Goal: Task Accomplishment & Management: Manage account settings

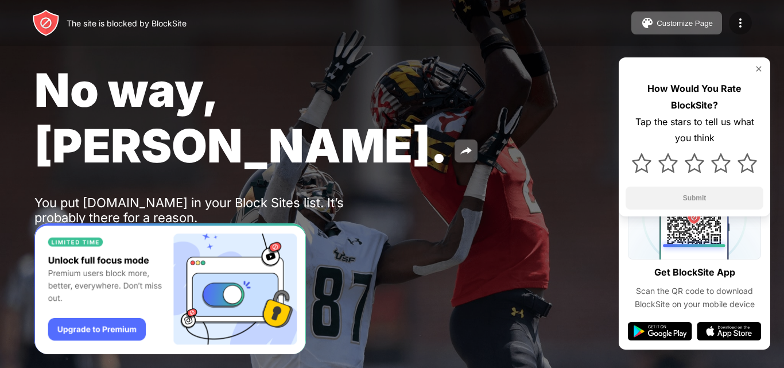
click at [741, 20] on img at bounding box center [740, 23] width 14 height 14
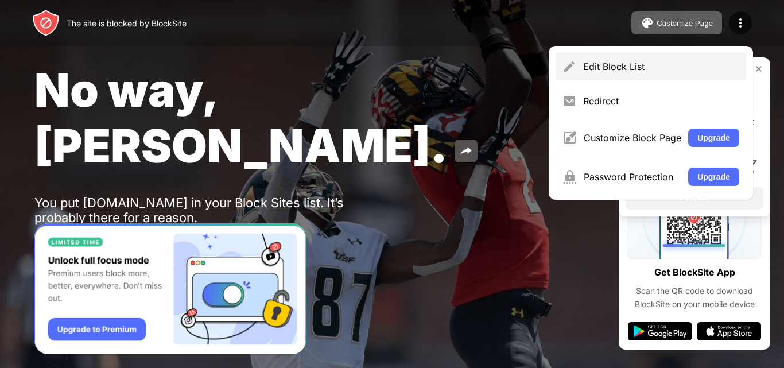
click at [620, 66] on div "Edit Block List" at bounding box center [661, 66] width 156 height 11
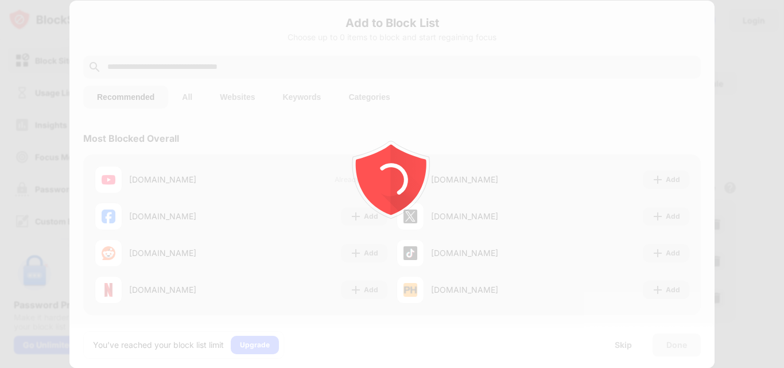
click at [316, 72] on div at bounding box center [392, 184] width 784 height 368
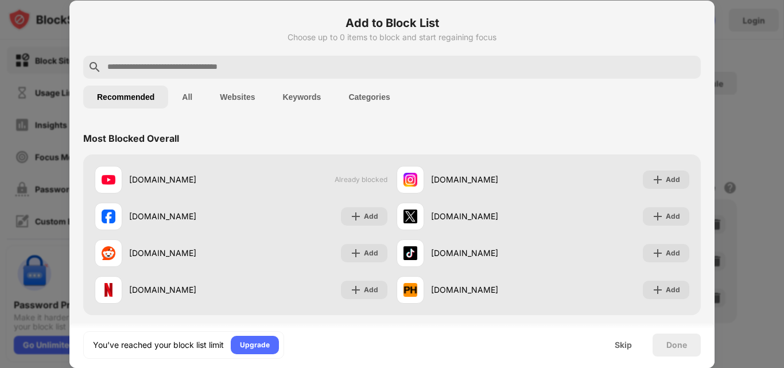
click at [246, 70] on input "text" at bounding box center [401, 67] width 590 height 14
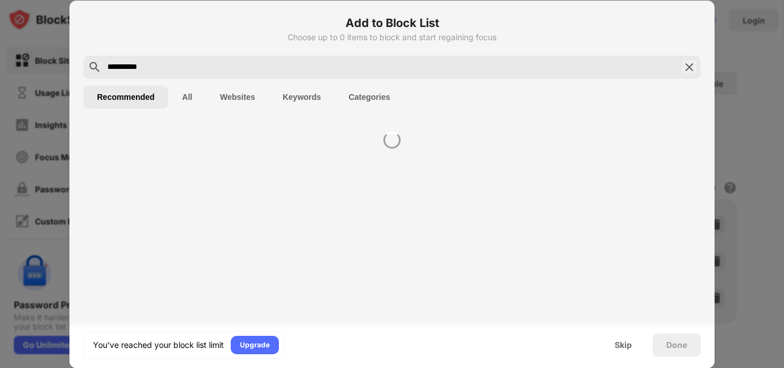
type input "**********"
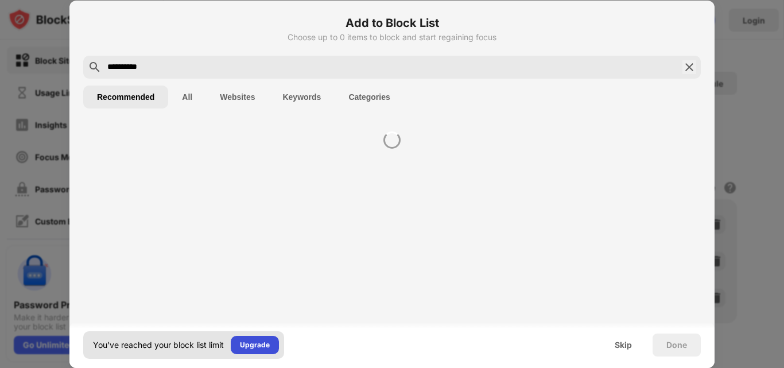
click at [251, 348] on div "Upgrade" at bounding box center [255, 344] width 30 height 11
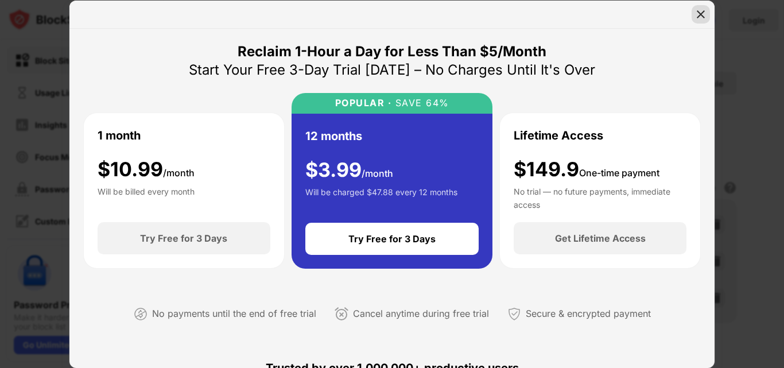
click at [704, 16] on img at bounding box center [700, 14] width 11 height 11
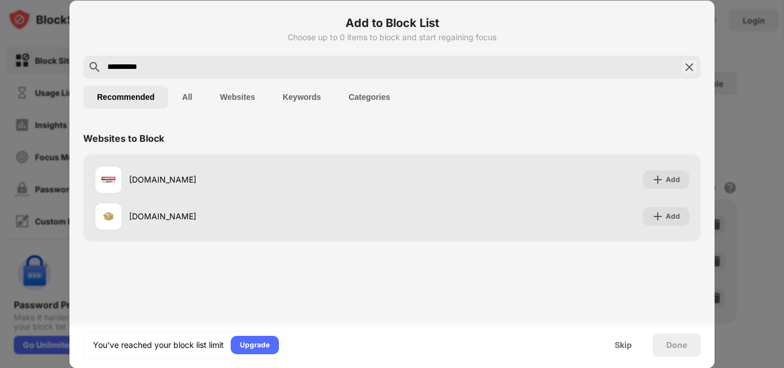
click at [216, 272] on div "Websites to Block express.pk Add expresspkg.com Add" at bounding box center [391, 219] width 645 height 195
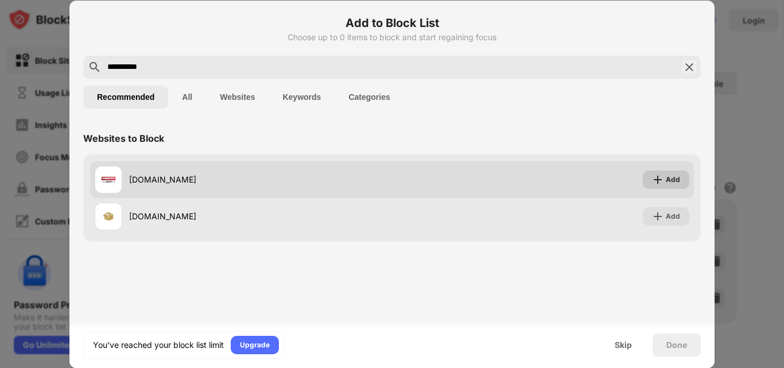
click at [677, 178] on div "Add" at bounding box center [673, 179] width 14 height 11
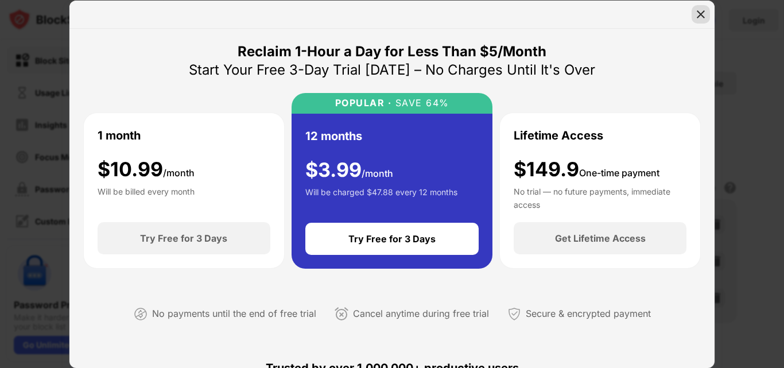
click at [707, 15] on div at bounding box center [700, 14] width 18 height 18
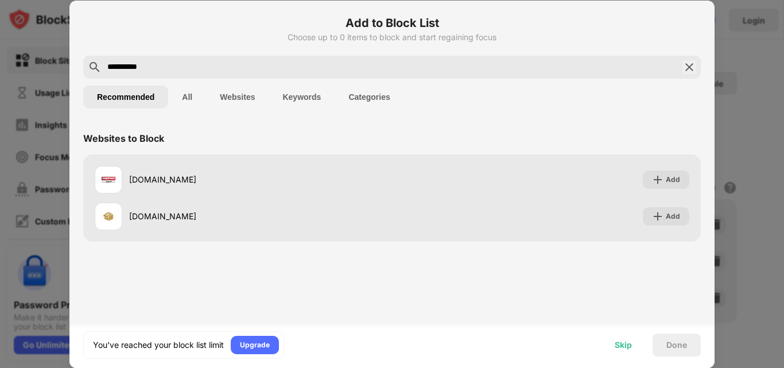
click at [620, 345] on div "Skip" at bounding box center [623, 344] width 17 height 9
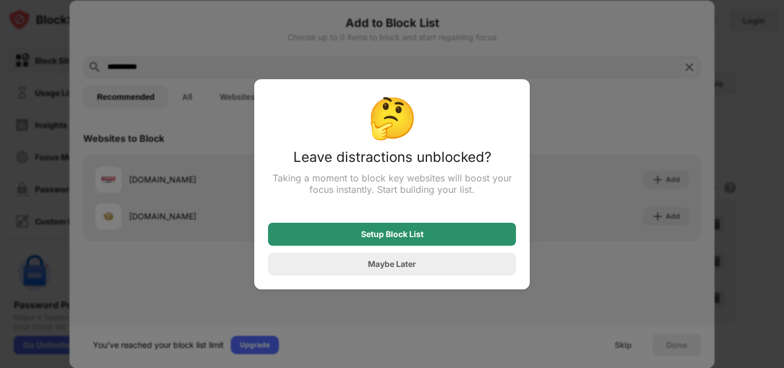
click at [408, 238] on div "Setup Block List" at bounding box center [392, 234] width 63 height 9
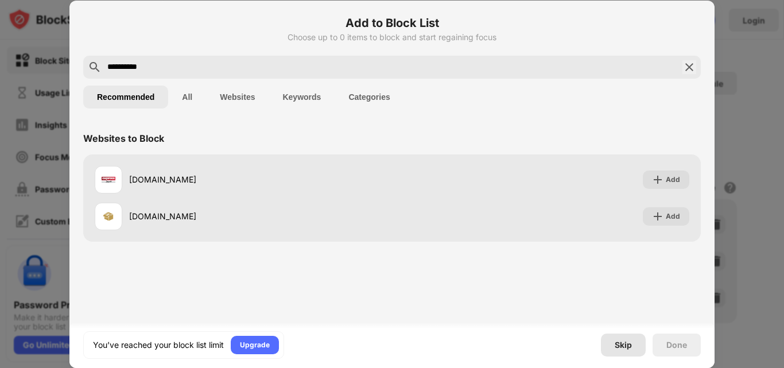
click at [619, 345] on div "Skip" at bounding box center [623, 344] width 17 height 9
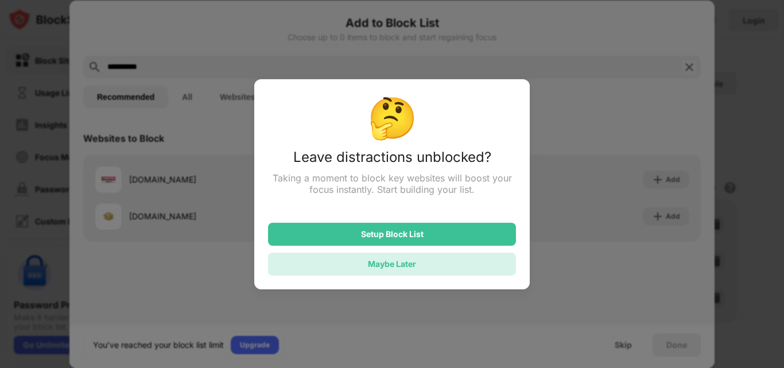
click at [398, 269] on div "Maybe Later" at bounding box center [392, 264] width 48 height 10
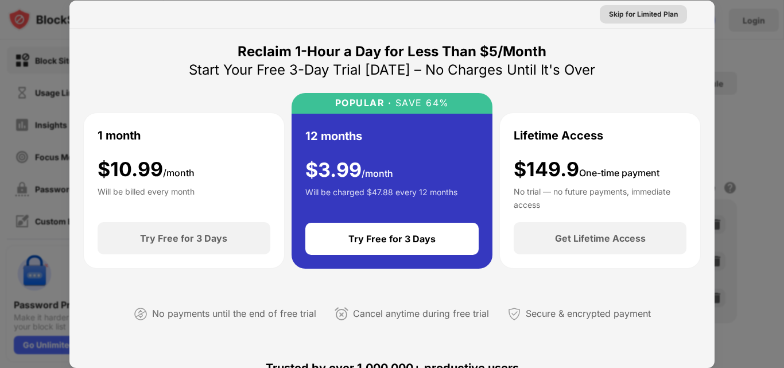
click at [645, 15] on div "Skip for Limited Plan" at bounding box center [643, 14] width 69 height 11
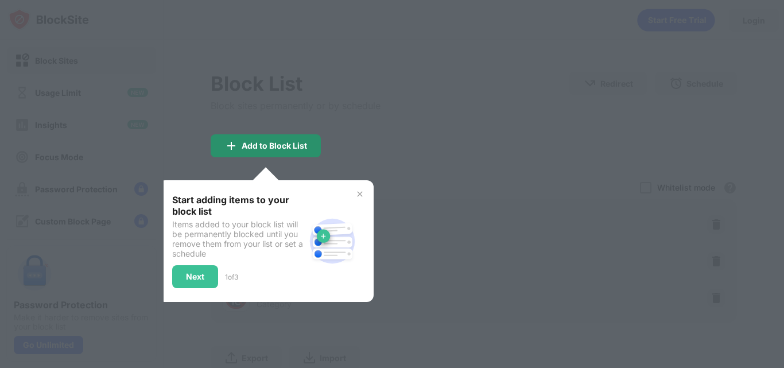
click at [282, 144] on div "Add to Block List" at bounding box center [274, 145] width 65 height 9
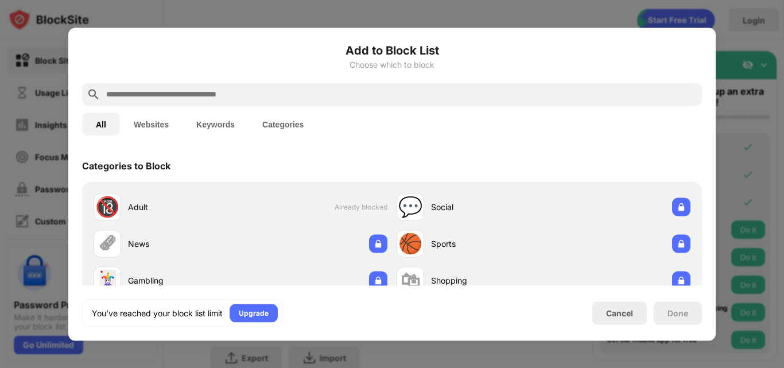
click at [164, 95] on input "text" at bounding box center [401, 94] width 592 height 14
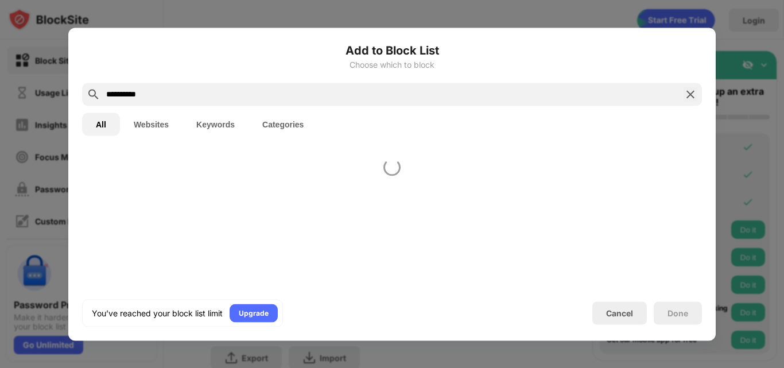
type input "**********"
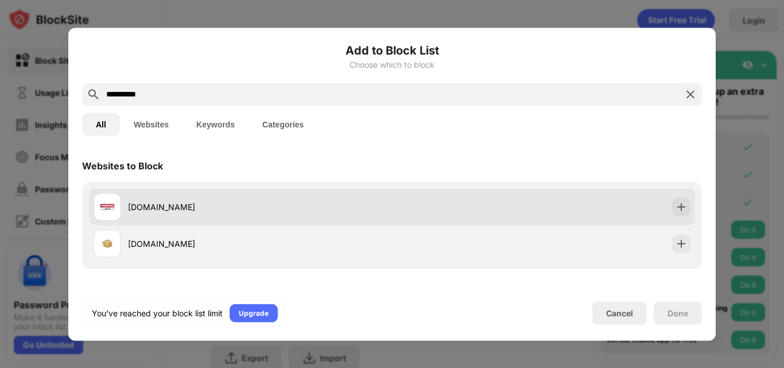
click at [155, 209] on div "express.pk" at bounding box center [260, 207] width 264 height 12
click at [675, 205] on img at bounding box center [680, 206] width 11 height 11
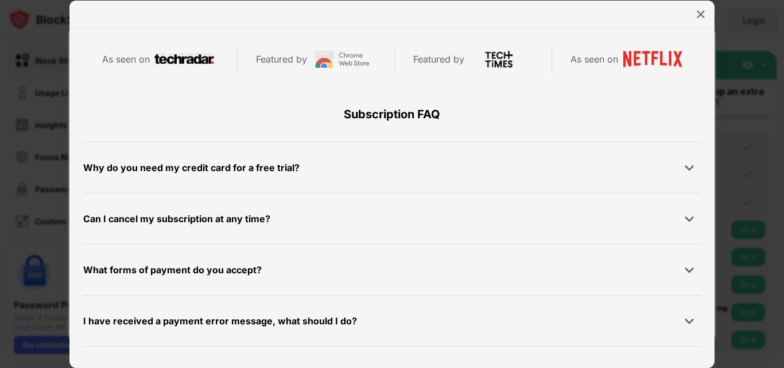
scroll to position [230, 0]
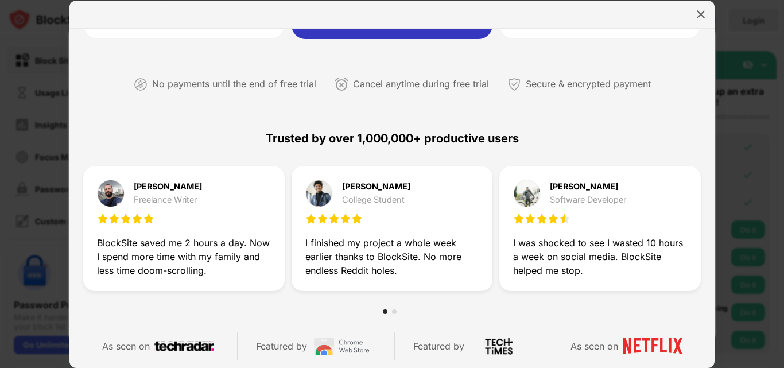
click at [392, 312] on div at bounding box center [394, 311] width 5 height 5
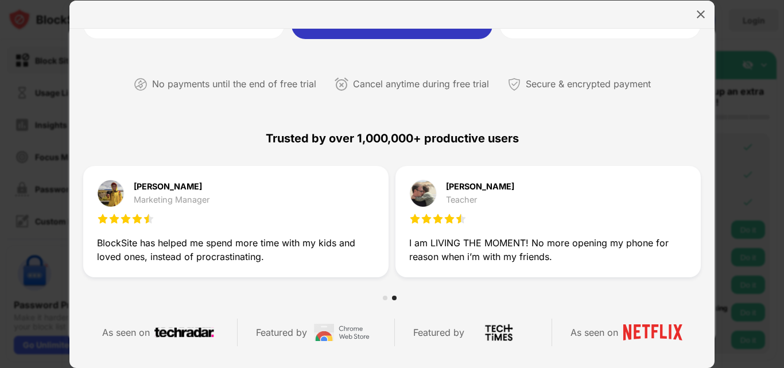
click at [236, 83] on div "No payments until the end of free trial" at bounding box center [234, 84] width 164 height 17
click at [204, 84] on div "No payments until the end of free trial" at bounding box center [234, 84] width 164 height 17
click at [246, 83] on div "No payments until the end of free trial" at bounding box center [234, 84] width 164 height 17
click at [460, 85] on div "Cancel anytime during free trial" at bounding box center [421, 84] width 136 height 17
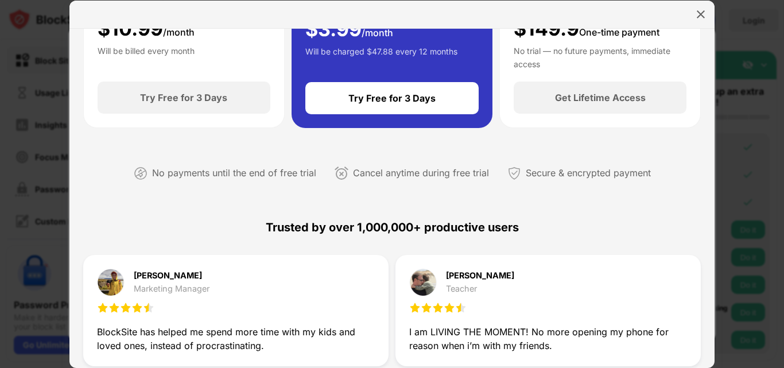
scroll to position [115, 0]
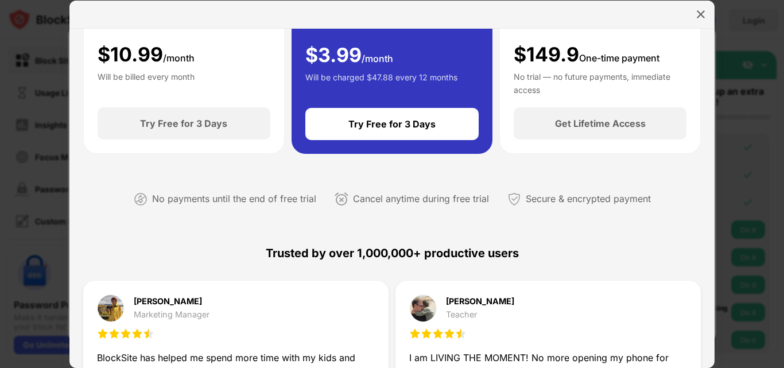
click at [219, 199] on div "No payments until the end of free trial" at bounding box center [234, 198] width 164 height 17
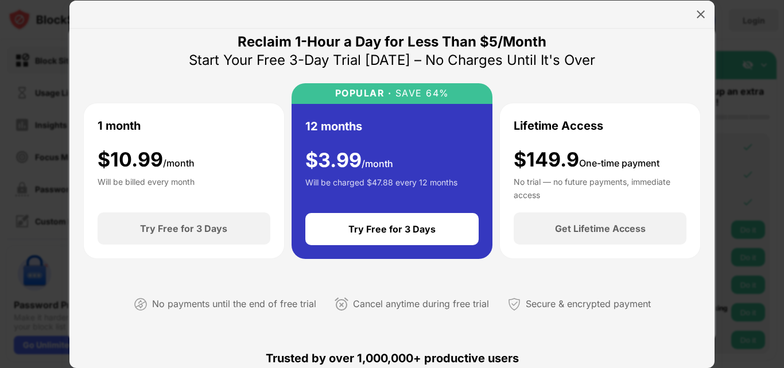
scroll to position [0, 0]
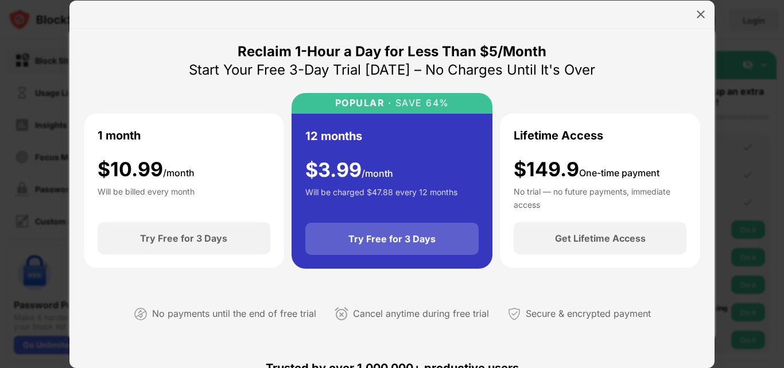
click at [396, 236] on div "Try Free for 3 Days" at bounding box center [391, 238] width 87 height 11
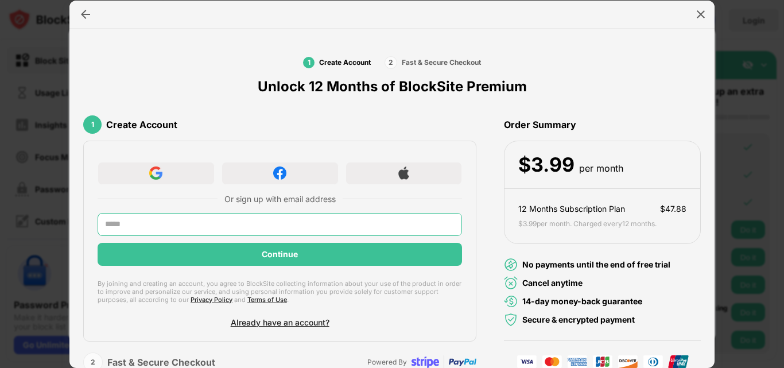
click at [262, 229] on input "text" at bounding box center [280, 224] width 364 height 23
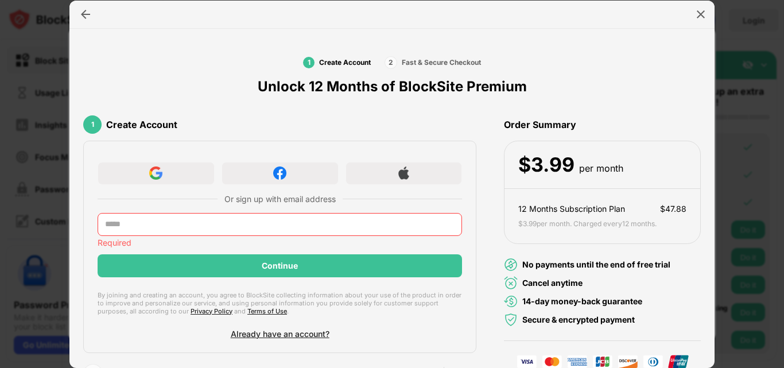
click at [72, 318] on div "1 Create Account 2 Fast & Secure Checkout Unlock 12 Months of BlockSite Premium…" at bounding box center [391, 198] width 645 height 339
click at [195, 227] on input "text" at bounding box center [280, 224] width 364 height 23
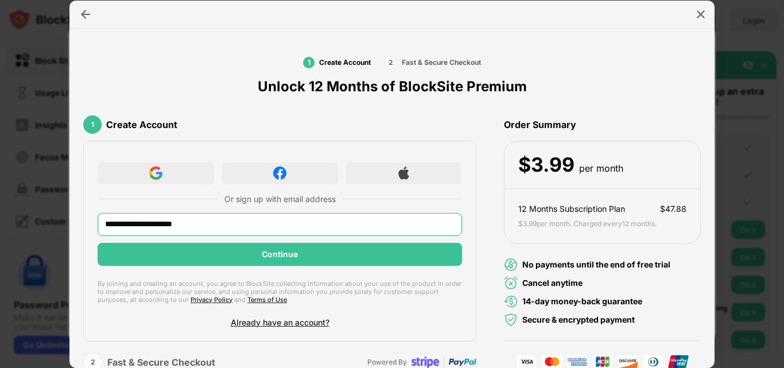
type input "**********"
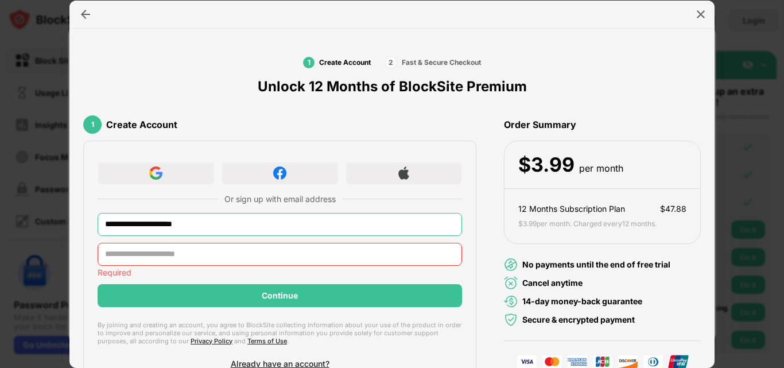
click at [239, 224] on input "**********" at bounding box center [280, 224] width 364 height 23
click at [216, 254] on input "text" at bounding box center [280, 254] width 364 height 23
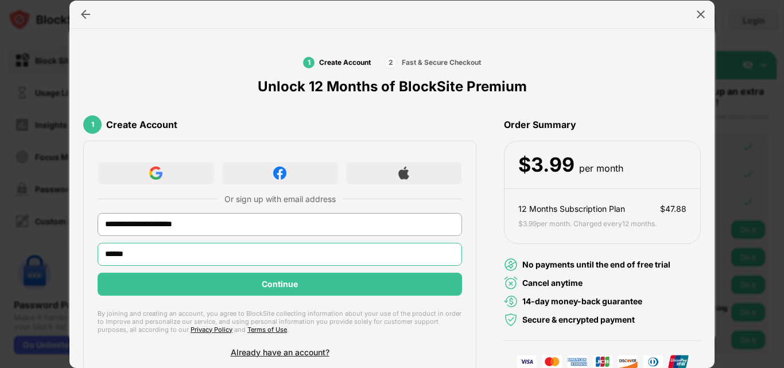
type input "******"
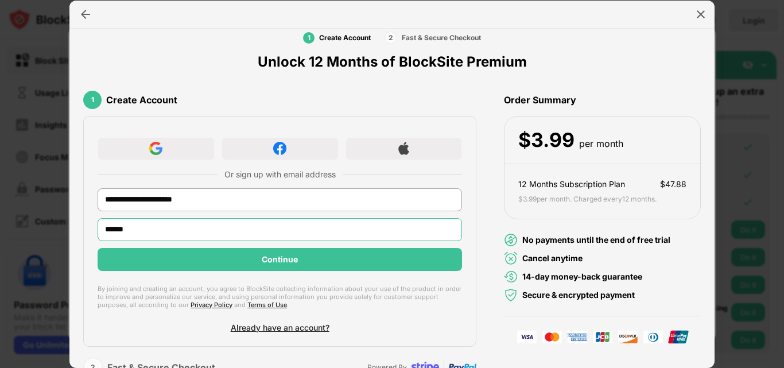
scroll to position [45, 0]
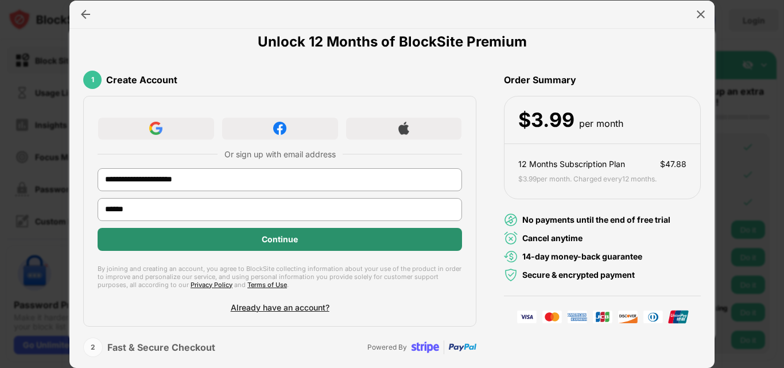
click at [269, 242] on div "Continue" at bounding box center [280, 239] width 36 height 9
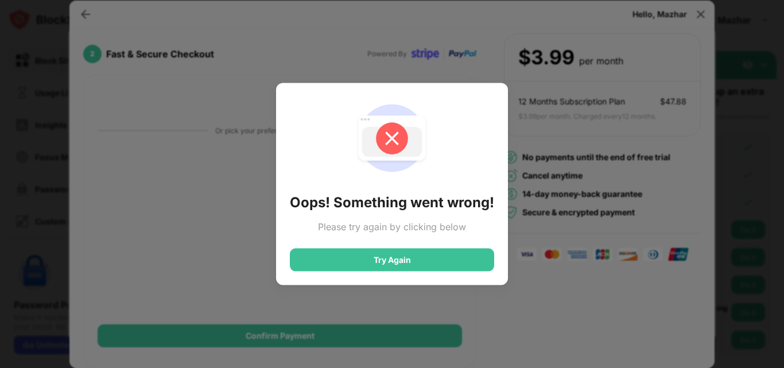
scroll to position [108, 0]
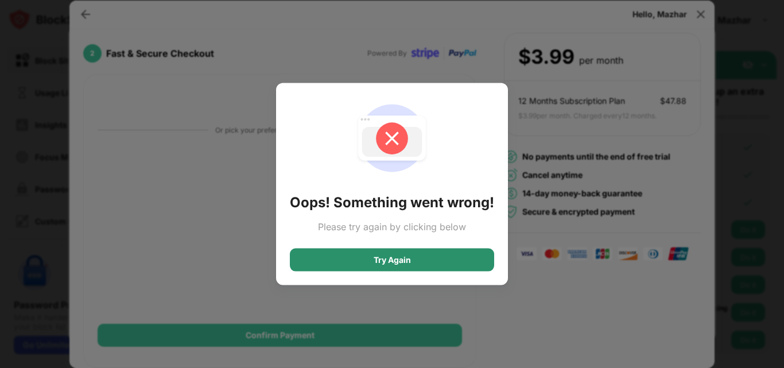
click at [396, 263] on div "Try Again" at bounding box center [392, 259] width 37 height 9
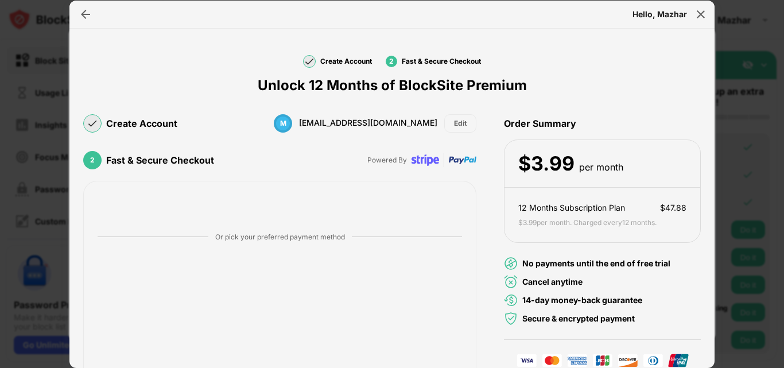
scroll to position [0, 0]
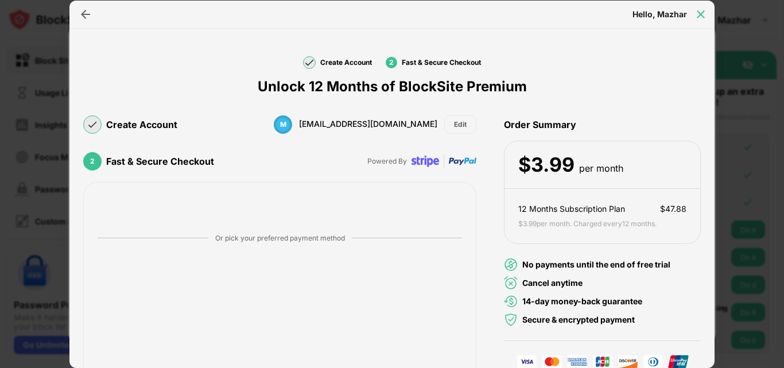
click at [698, 14] on img at bounding box center [700, 14] width 11 height 11
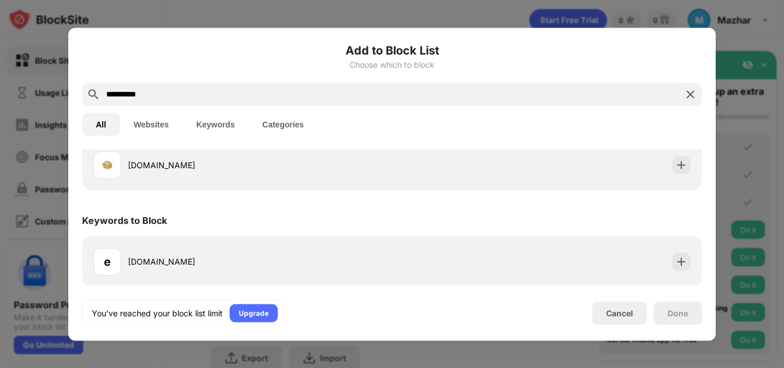
scroll to position [80, 0]
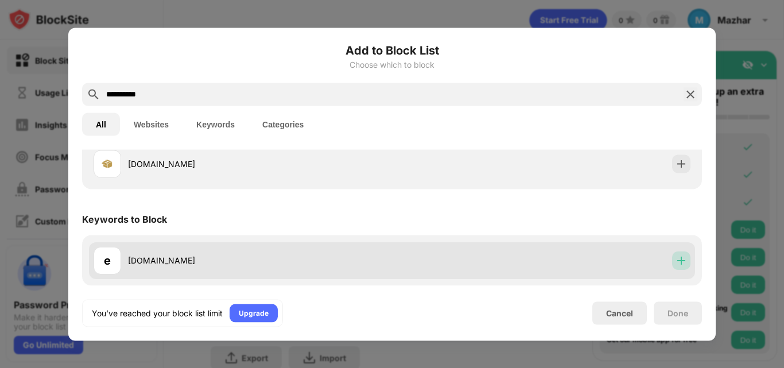
click at [675, 261] on img at bounding box center [680, 259] width 11 height 11
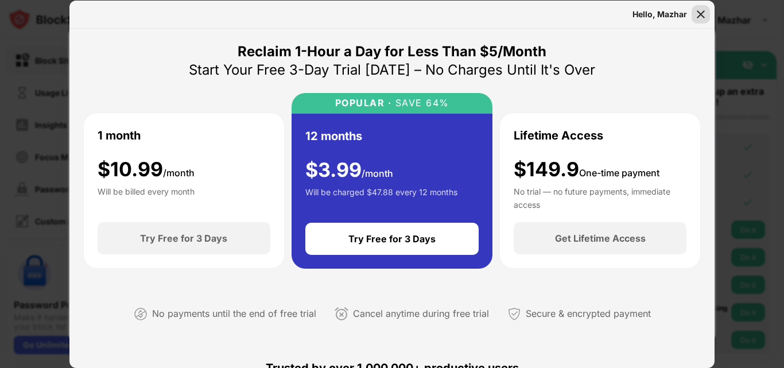
click at [701, 15] on img at bounding box center [700, 14] width 11 height 11
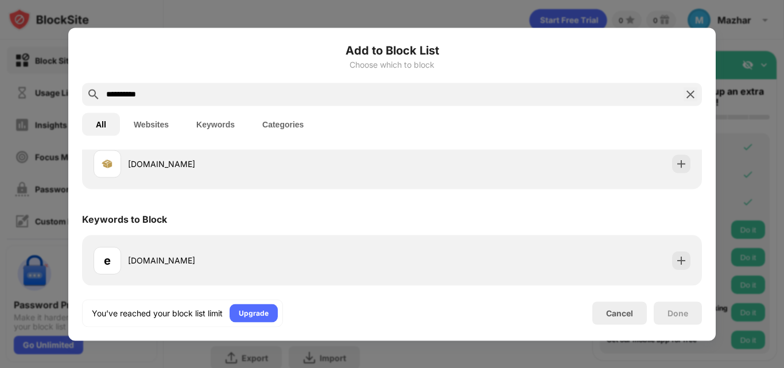
click at [692, 95] on img at bounding box center [690, 94] width 14 height 14
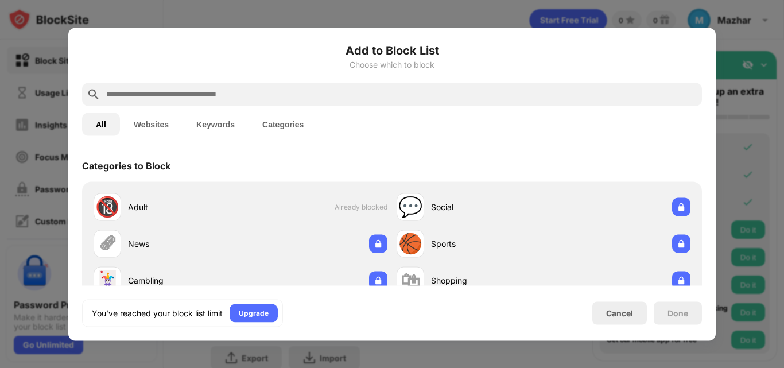
click at [24, 33] on div at bounding box center [392, 184] width 784 height 368
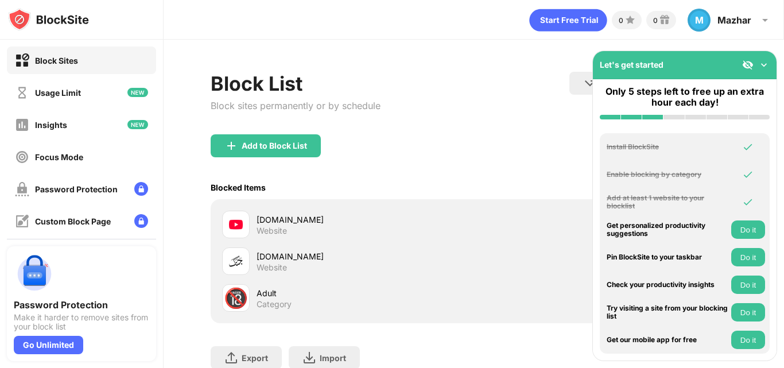
click at [273, 221] on div "youtube.com" at bounding box center [364, 219] width 217 height 12
click at [237, 215] on div at bounding box center [236, 225] width 28 height 28
click at [235, 220] on img at bounding box center [236, 224] width 14 height 14
click at [278, 258] on div "jang.com.pk" at bounding box center [364, 256] width 217 height 12
click at [764, 64] on img at bounding box center [763, 64] width 11 height 11
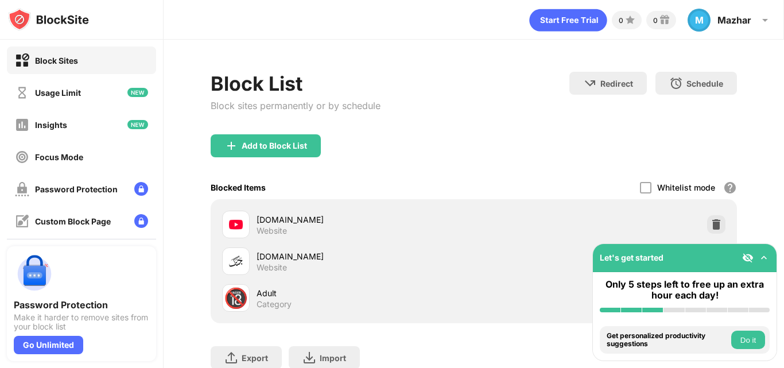
click at [762, 258] on img at bounding box center [763, 257] width 11 height 11
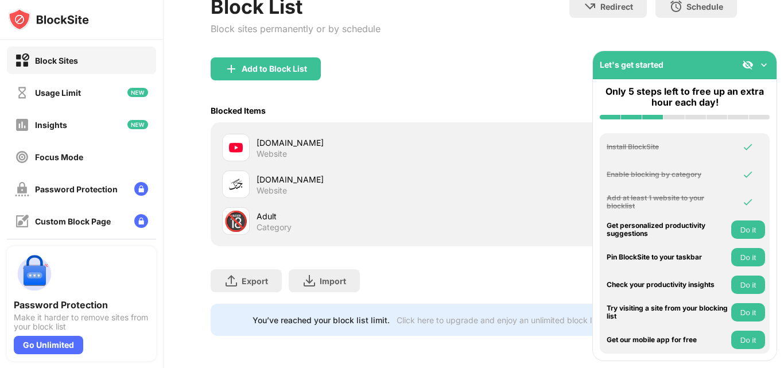
scroll to position [85, 0]
click at [266, 222] on div "Category" at bounding box center [273, 227] width 35 height 10
click at [271, 166] on div "jang.com.pk Website" at bounding box center [473, 184] width 512 height 37
click at [271, 185] on div "Website" at bounding box center [271, 190] width 30 height 10
click at [50, 57] on div "Block Sites" at bounding box center [56, 61] width 43 height 10
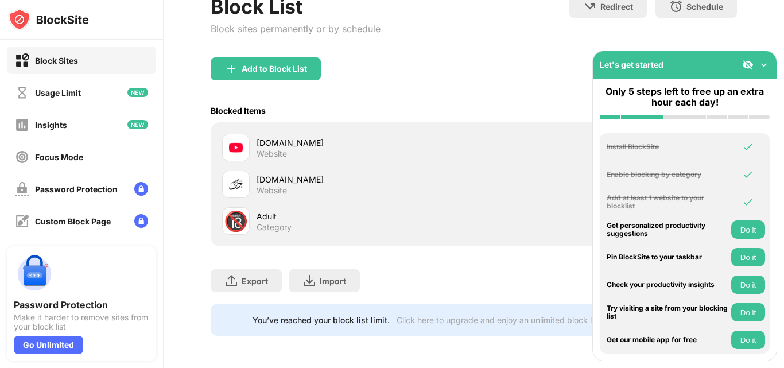
click at [68, 58] on div "Block Sites" at bounding box center [56, 61] width 43 height 10
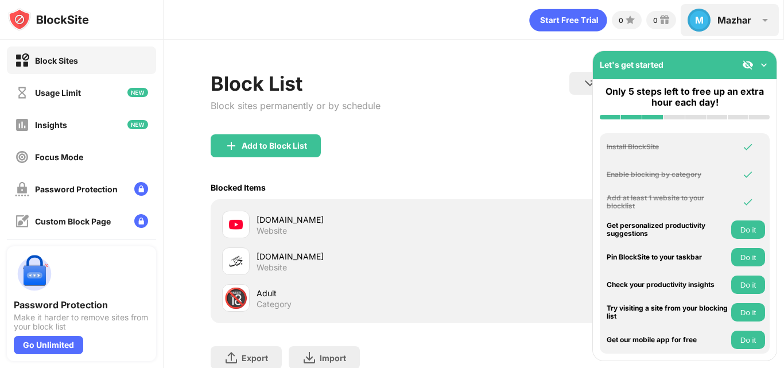
click at [729, 16] on div "Mazhar" at bounding box center [734, 19] width 34 height 11
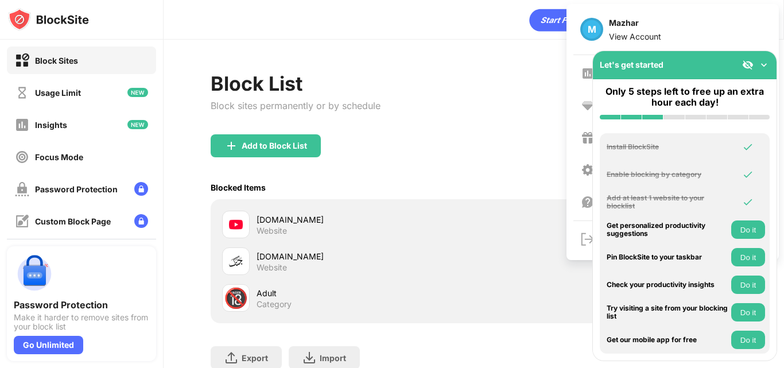
click at [765, 64] on img at bounding box center [763, 64] width 11 height 11
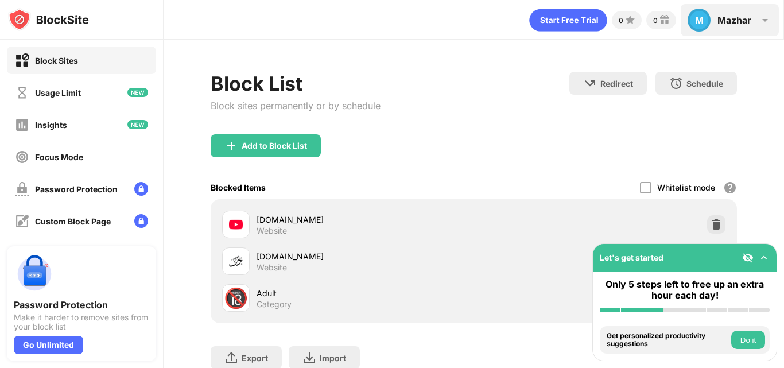
click at [751, 24] on div "M Mazhar M Mazhar View Account Insights Premium Rewards Settings Support Log Out" at bounding box center [730, 20] width 98 height 32
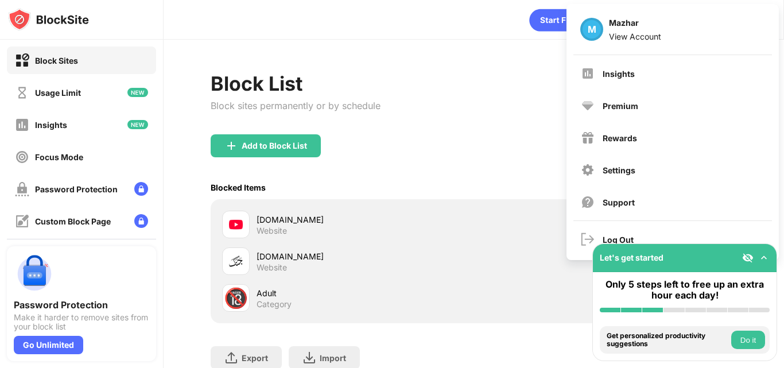
scroll to position [57, 0]
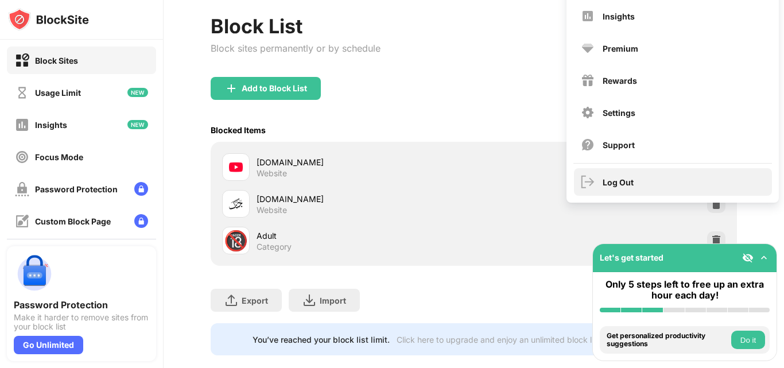
click at [623, 180] on div "Log Out" at bounding box center [617, 182] width 31 height 10
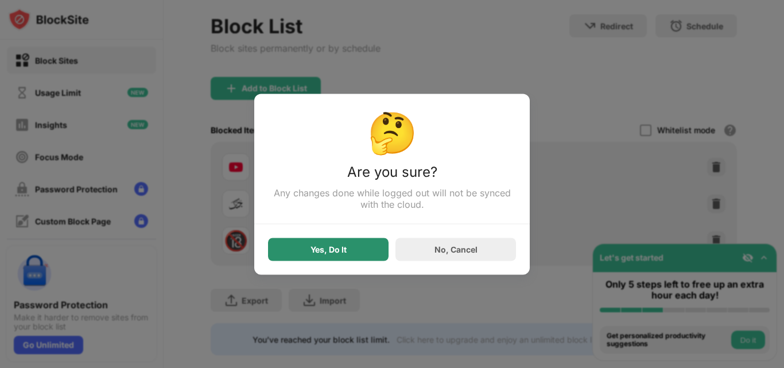
click at [328, 254] on div "Yes, Do It" at bounding box center [328, 248] width 36 height 9
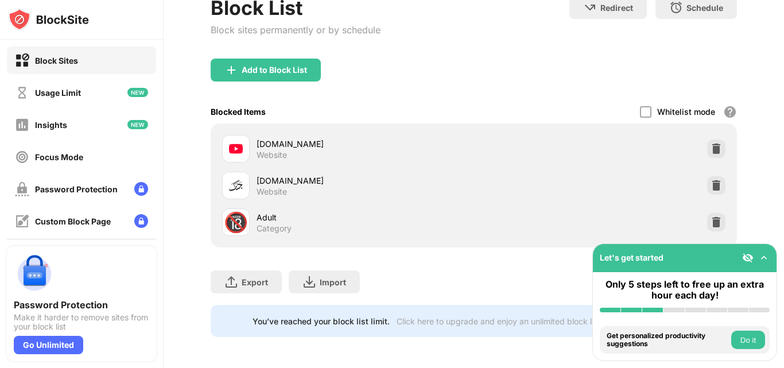
scroll to position [85, 0]
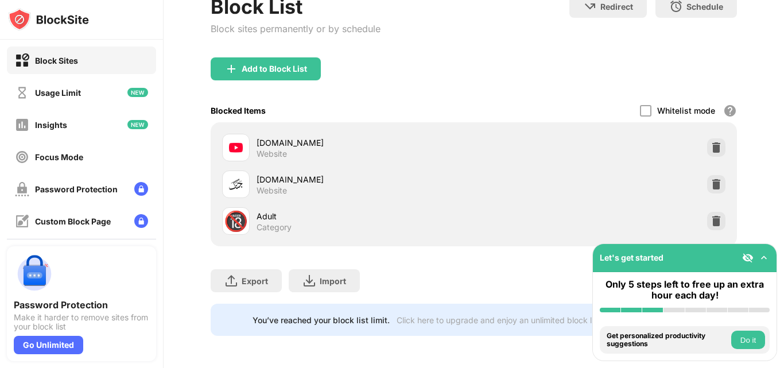
click at [742, 340] on button "Do it" at bounding box center [748, 340] width 34 height 18
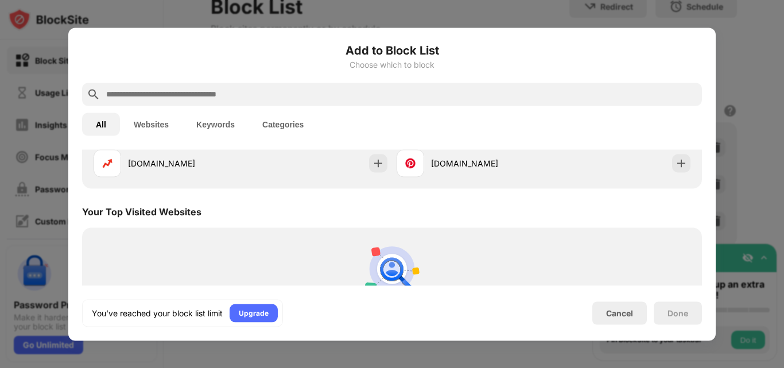
scroll to position [399, 0]
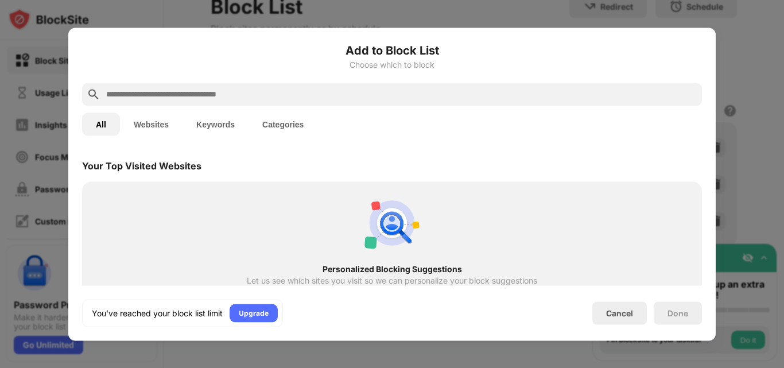
click at [1, 98] on div at bounding box center [392, 184] width 784 height 368
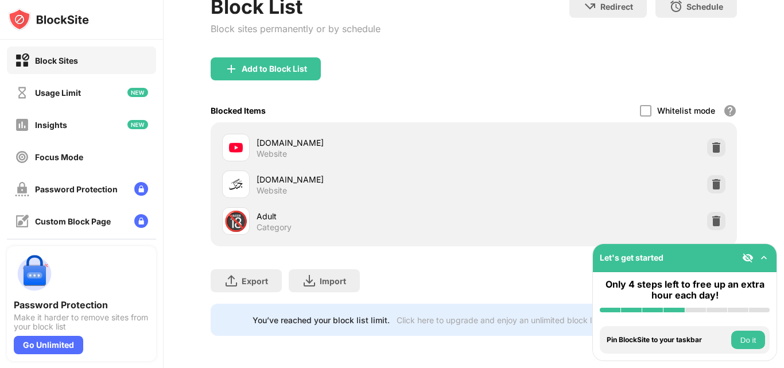
click at [463, 210] on div "Adult" at bounding box center [364, 216] width 217 height 12
click at [32, 347] on div "Go Unlimited" at bounding box center [48, 345] width 69 height 18
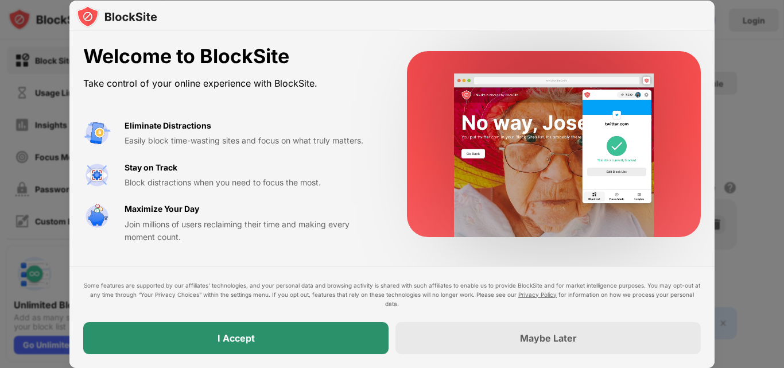
click at [251, 333] on div "I Accept" at bounding box center [235, 337] width 37 height 11
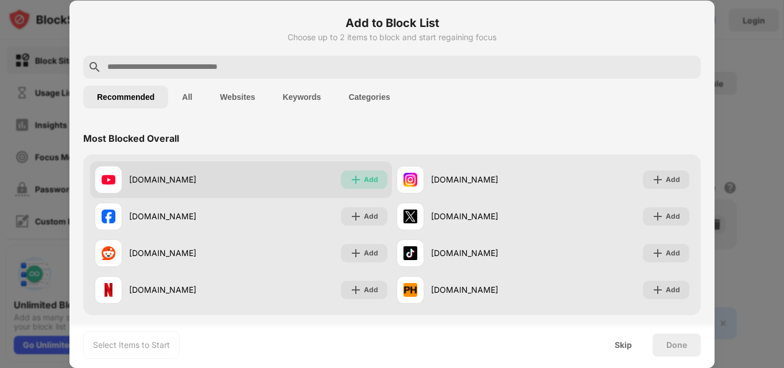
click at [366, 180] on div "Add" at bounding box center [371, 179] width 14 height 11
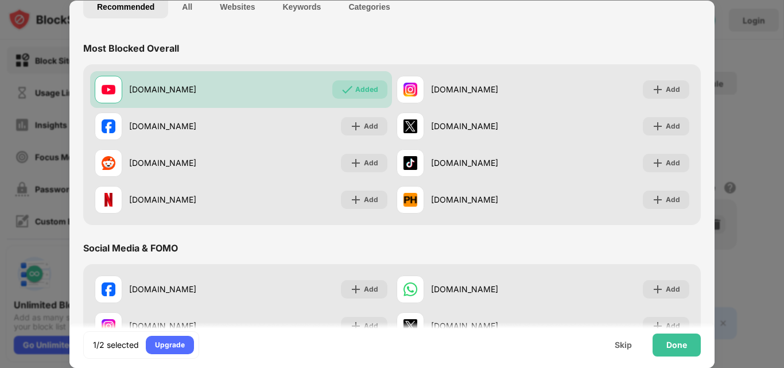
scroll to position [57, 0]
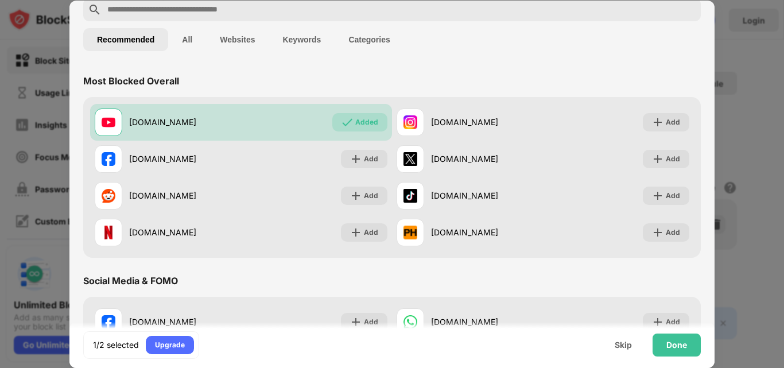
click at [185, 40] on button "All" at bounding box center [187, 39] width 38 height 23
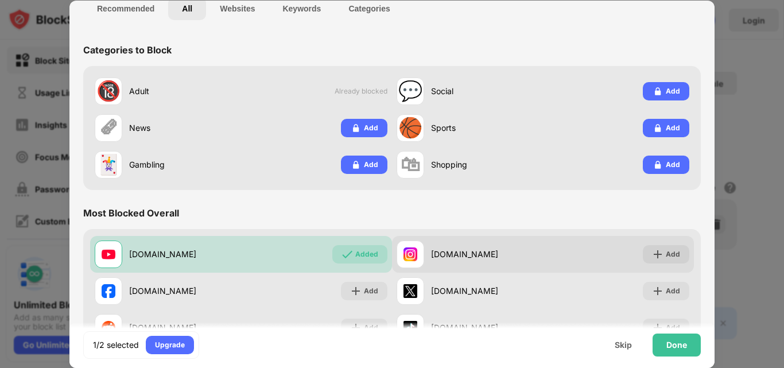
scroll to position [115, 0]
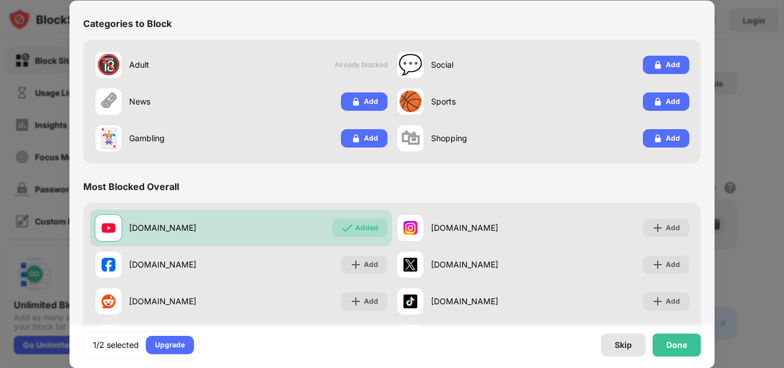
click at [625, 348] on div "Skip" at bounding box center [623, 344] width 17 height 9
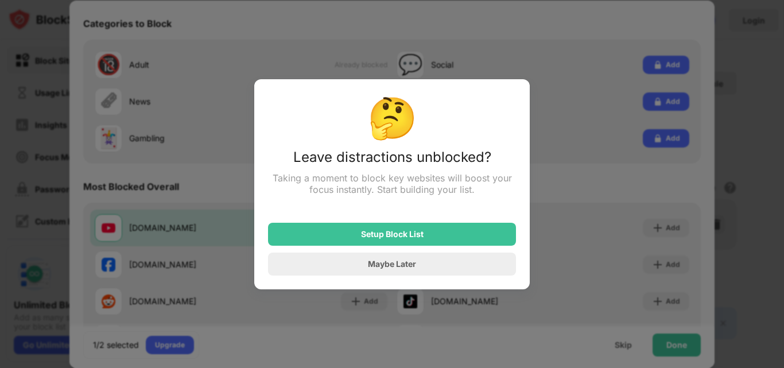
click at [197, 118] on div at bounding box center [392, 184] width 784 height 368
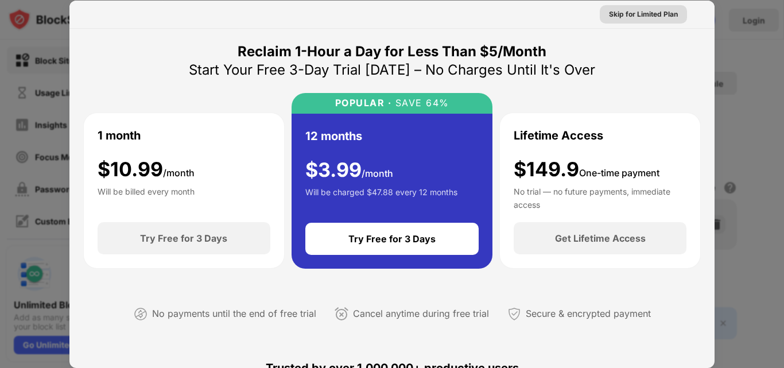
click at [614, 14] on div "Skip for Limited Plan" at bounding box center [643, 14] width 69 height 11
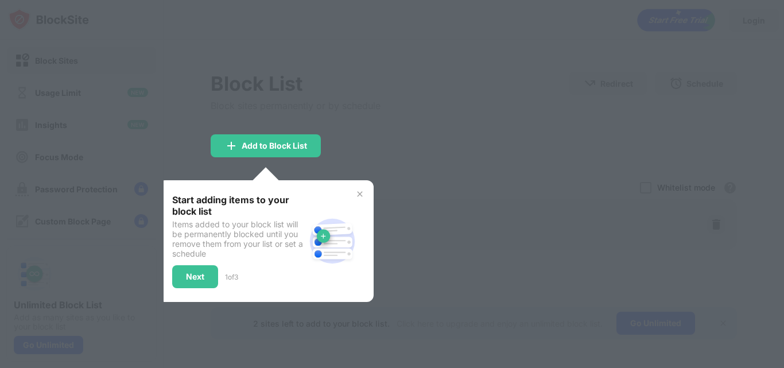
click at [440, 116] on div at bounding box center [392, 184] width 784 height 368
click at [359, 193] on img at bounding box center [359, 193] width 9 height 9
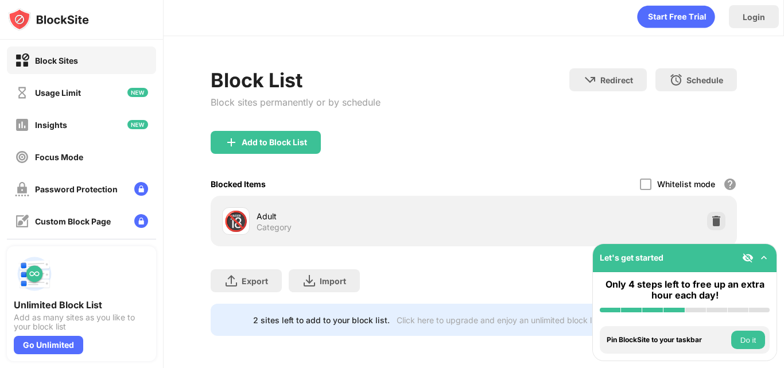
scroll to position [12, 0]
click at [300, 96] on div "Block sites permanently or by schedule" at bounding box center [296, 101] width 170 height 11
click at [294, 96] on div "Block sites permanently or by schedule" at bounding box center [296, 101] width 170 height 11
click at [229, 96] on div "Block sites permanently or by schedule" at bounding box center [296, 101] width 170 height 11
click at [297, 96] on div "Block sites permanently or by schedule" at bounding box center [296, 101] width 170 height 11
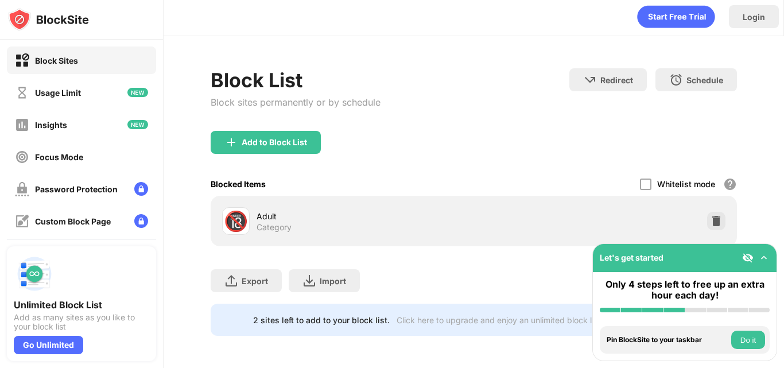
click at [466, 315] on div "Click here to upgrade and enjoy an unlimited block list." at bounding box center [499, 320] width 206 height 10
click at [489, 315] on div "Click here to upgrade and enjoy an unlimited block list." at bounding box center [499, 320] width 206 height 10
click at [515, 315] on div "Click here to upgrade and enjoy an unlimited block list." at bounding box center [499, 320] width 206 height 10
click at [50, 343] on div "Go Unlimited" at bounding box center [48, 345] width 69 height 18
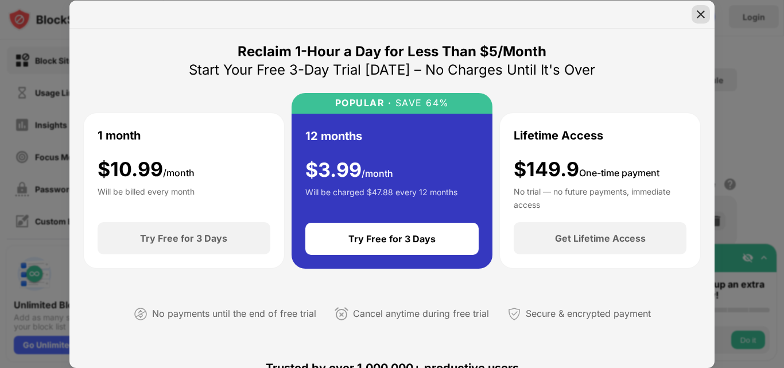
click at [705, 12] on img at bounding box center [700, 14] width 11 height 11
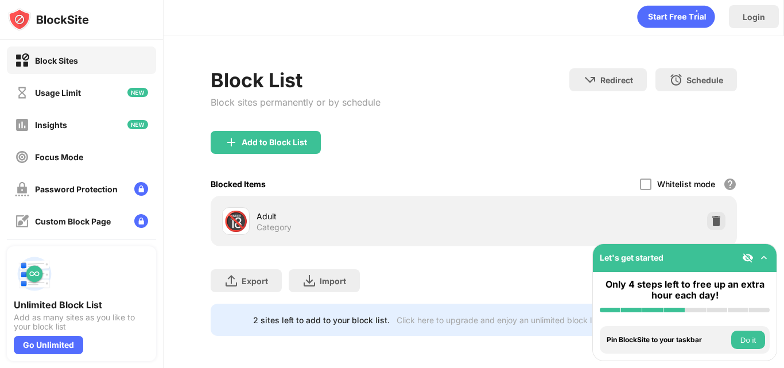
click at [293, 315] on div "2 sites left to add to your block list." at bounding box center [321, 320] width 137 height 10
click at [317, 315] on div "2 sites left to add to your block list." at bounding box center [321, 320] width 137 height 10
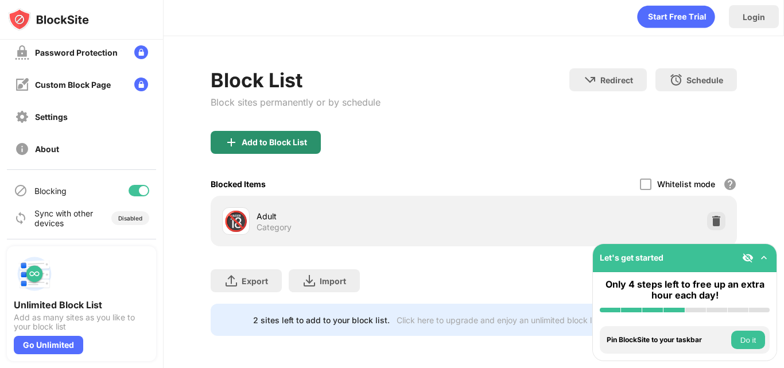
click at [264, 138] on div "Add to Block List" at bounding box center [274, 142] width 65 height 9
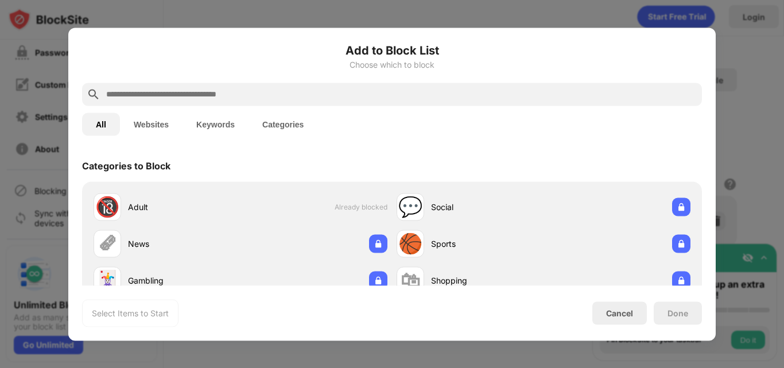
click at [155, 125] on button "Websites" at bounding box center [151, 123] width 63 height 23
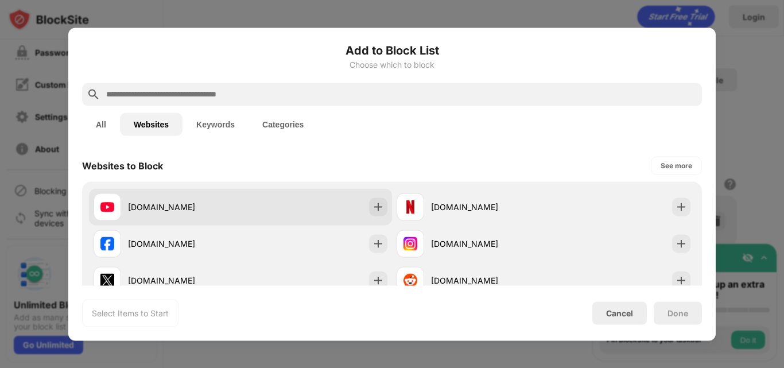
click at [151, 201] on div "youtube.com" at bounding box center [184, 207] width 112 height 12
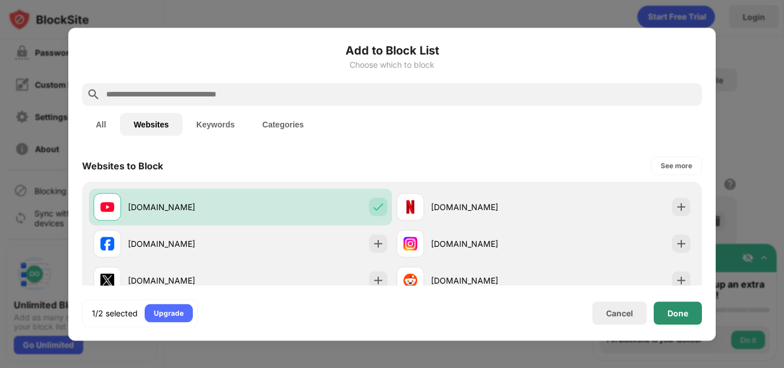
click at [683, 314] on div "Done" at bounding box center [677, 312] width 21 height 9
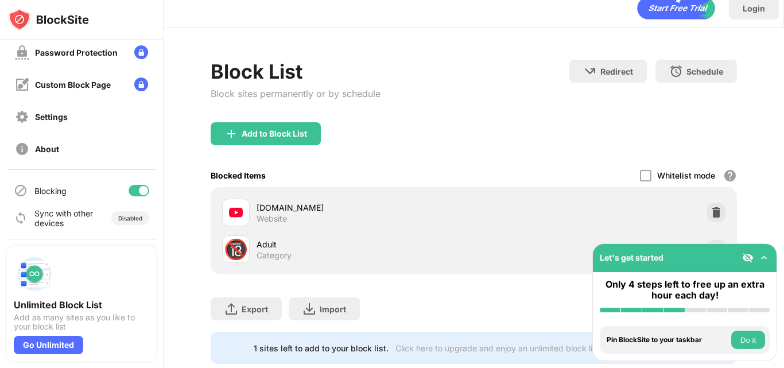
scroll to position [49, 0]
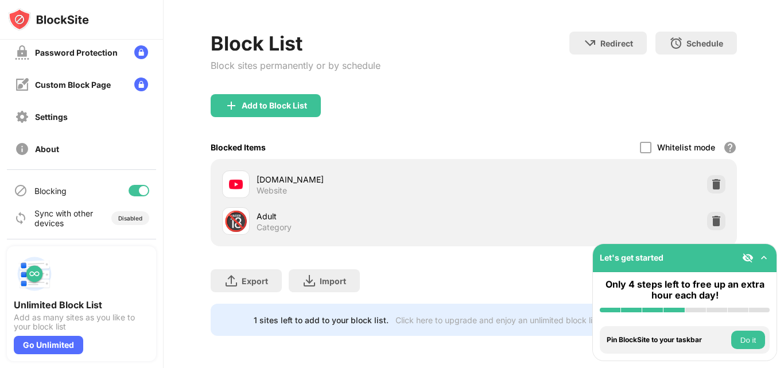
click at [282, 60] on div "Block sites permanently or by schedule" at bounding box center [296, 65] width 170 height 11
click at [287, 101] on div "Add to Block List" at bounding box center [274, 105] width 65 height 9
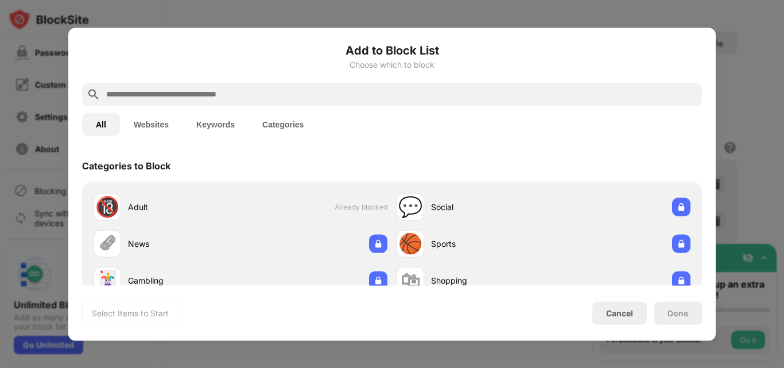
click at [170, 92] on input "text" at bounding box center [401, 94] width 592 height 14
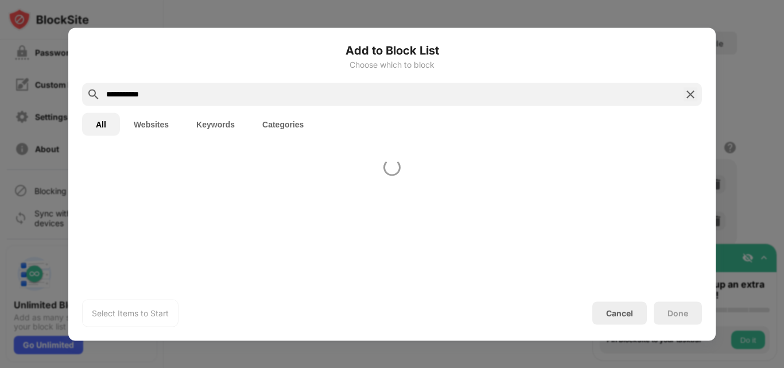
type input "**********"
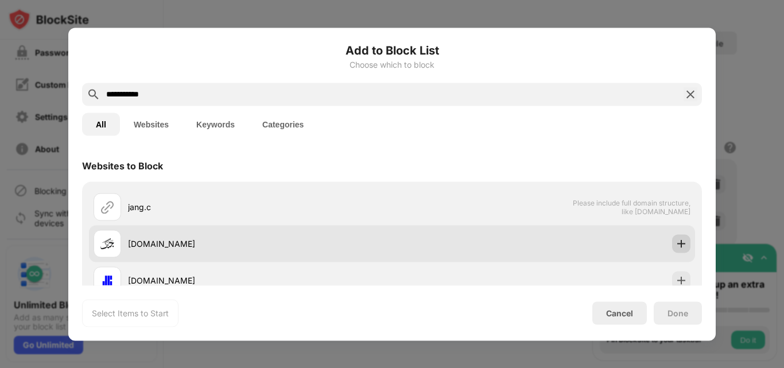
click at [675, 244] on img at bounding box center [680, 243] width 11 height 11
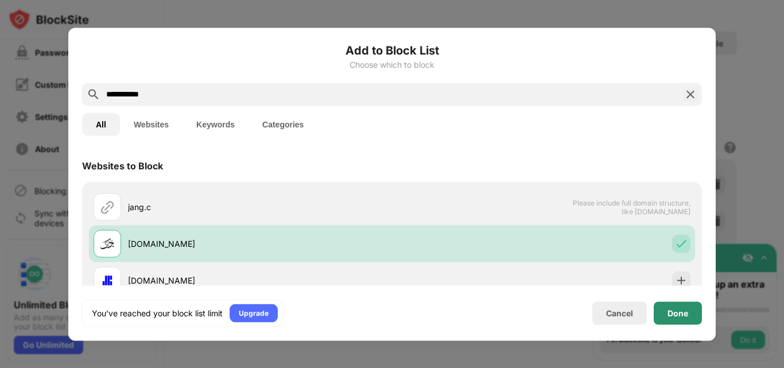
click at [675, 313] on div "Done" at bounding box center [677, 312] width 21 height 9
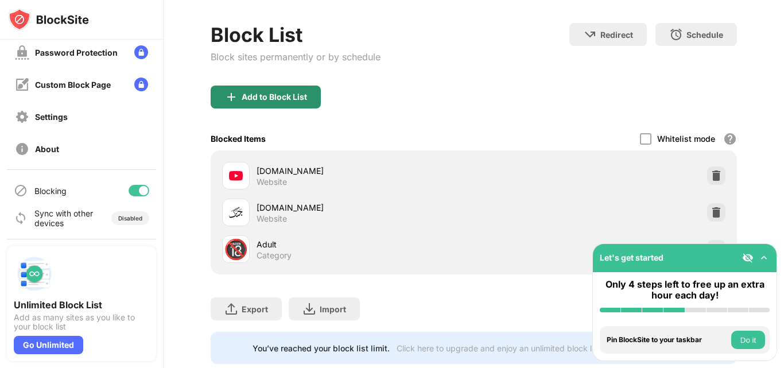
click at [255, 92] on div "Add to Block List" at bounding box center [274, 96] width 65 height 9
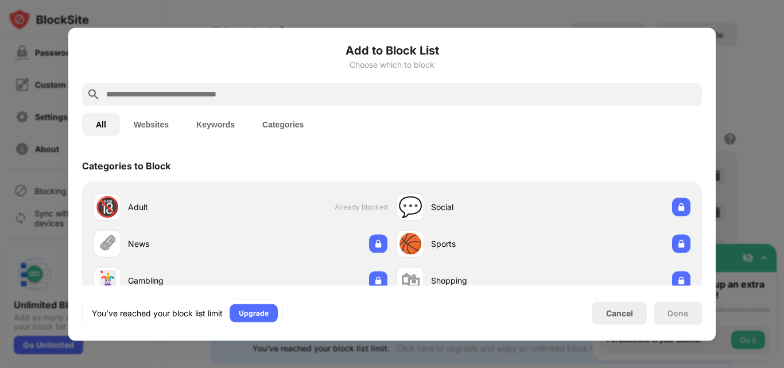
click at [211, 98] on input "text" at bounding box center [401, 94] width 592 height 14
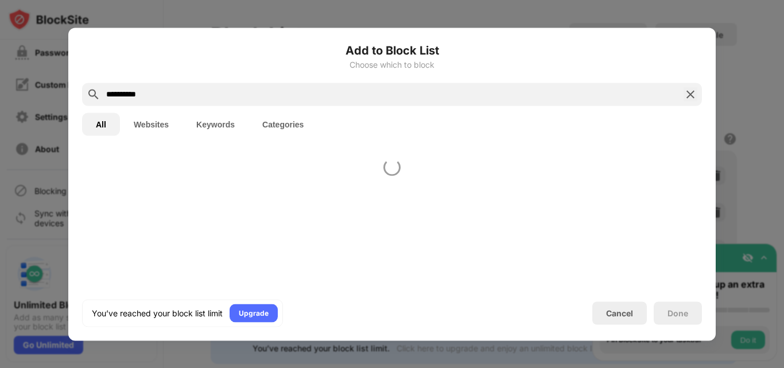
type input "**********"
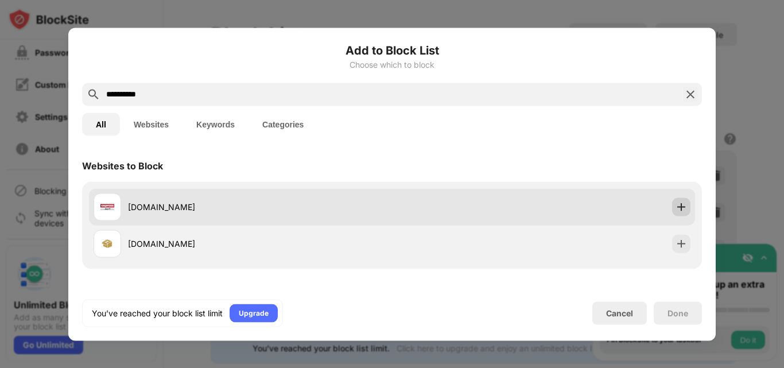
click at [677, 208] on img at bounding box center [680, 206] width 11 height 11
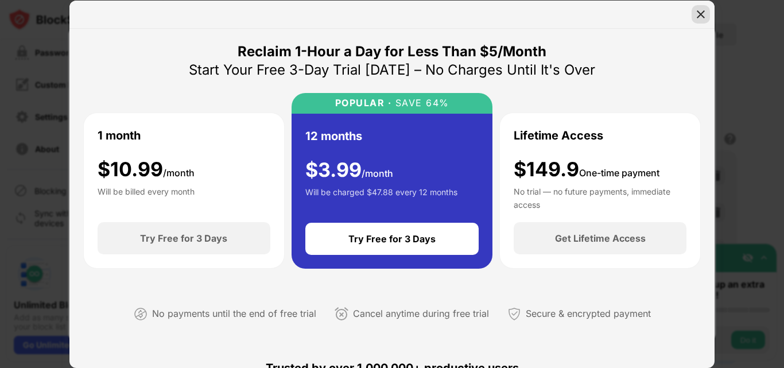
click at [699, 13] on img at bounding box center [700, 14] width 11 height 11
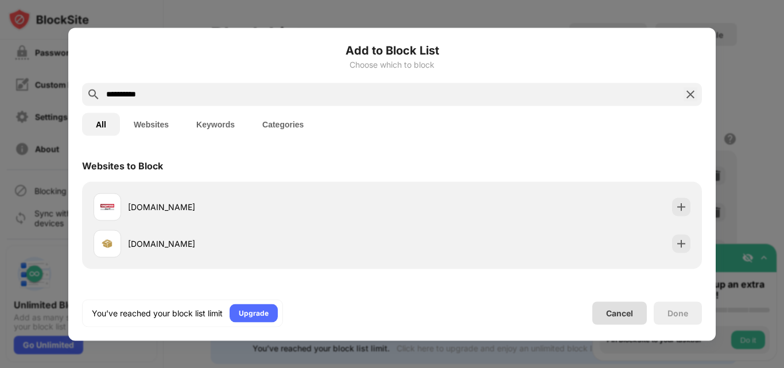
click at [618, 316] on div "Cancel" at bounding box center [619, 313] width 27 height 10
